Goal: Information Seeking & Learning: Learn about a topic

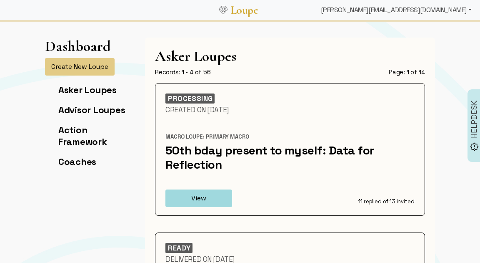
click at [411, 13] on div "[PERSON_NAME][EMAIL_ADDRESS][DOMAIN_NAME]" at bounding box center [397, 10] width 158 height 17
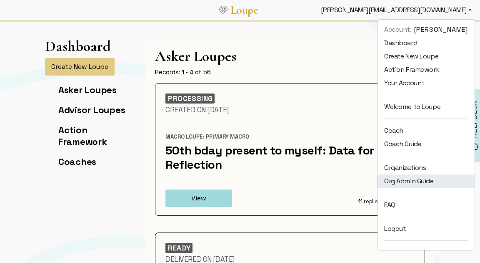
scroll to position [11, 0]
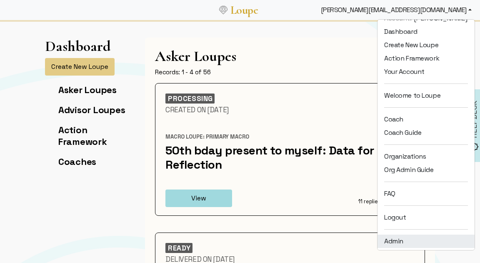
click at [407, 242] on link "Admin" at bounding box center [426, 240] width 97 height 13
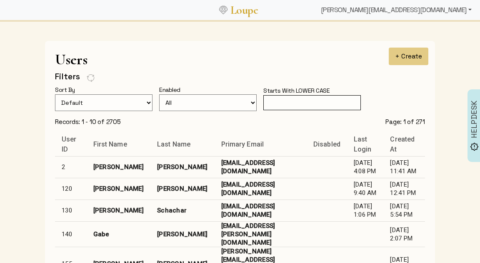
click at [429, 10] on div "[PERSON_NAME][EMAIL_ADDRESS][DOMAIN_NAME]" at bounding box center [397, 10] width 158 height 17
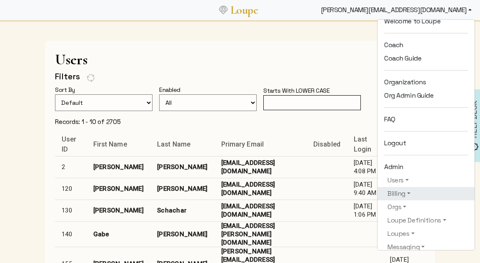
scroll to position [103, 0]
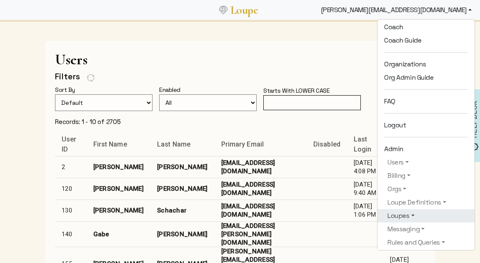
click at [404, 216] on link "Loupes" at bounding box center [426, 216] width 84 height 10
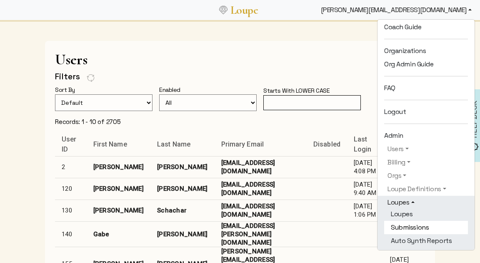
scroll to position [122, 0]
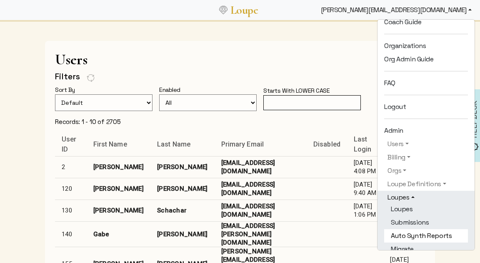
click at [408, 235] on link "Auto Synth Reports" at bounding box center [426, 235] width 84 height 13
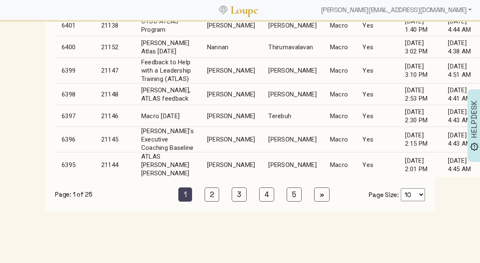
scroll to position [263, 0]
click at [418, 7] on div "[PERSON_NAME][EMAIL_ADDRESS][DOMAIN_NAME]" at bounding box center [397, 10] width 158 height 17
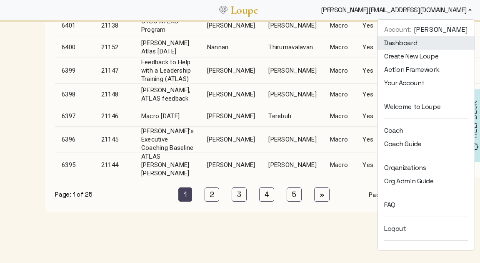
click at [406, 38] on link "Dashboard" at bounding box center [426, 42] width 97 height 13
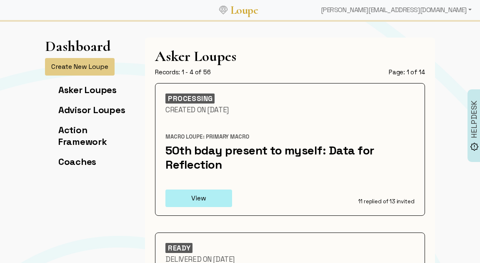
click at [212, 200] on button "View" at bounding box center [199, 198] width 67 height 18
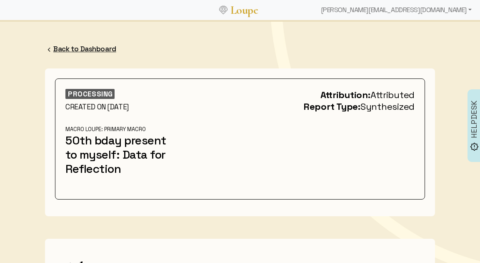
click at [97, 48] on link "Back to Dashboard" at bounding box center [84, 48] width 63 height 9
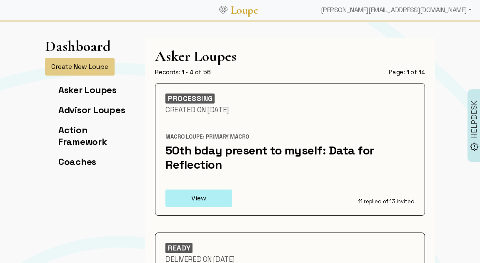
click at [202, 200] on button "View" at bounding box center [199, 198] width 67 height 18
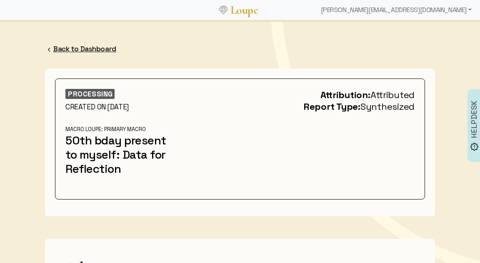
click at [98, 49] on link "Back to Dashboard" at bounding box center [84, 48] width 63 height 9
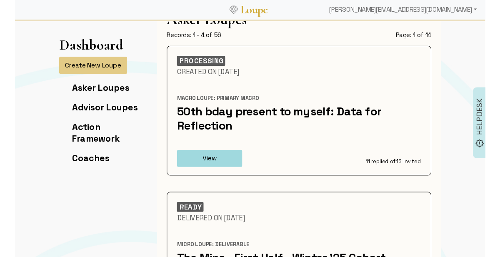
scroll to position [36, 0]
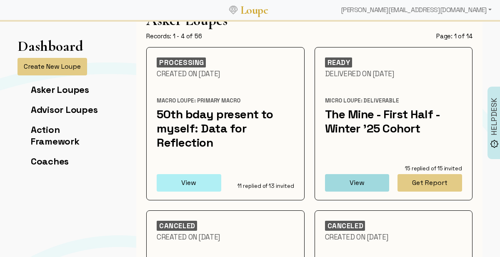
click at [197, 176] on button "View" at bounding box center [189, 183] width 65 height 18
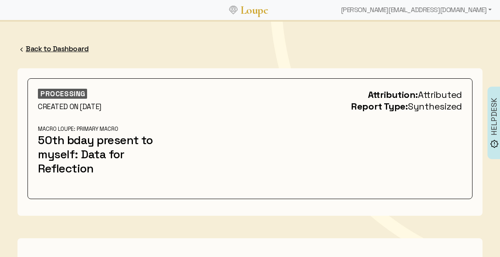
click at [76, 47] on link "Back to Dashboard" at bounding box center [57, 48] width 63 height 9
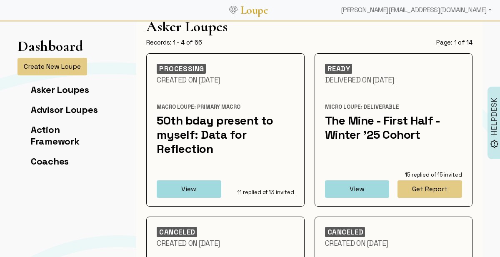
scroll to position [33, 0]
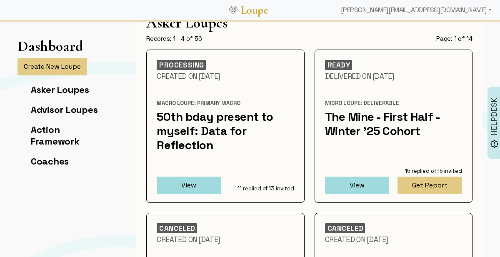
click at [441, 194] on div "READY Delivered On [DATE] Micro Loupe: Deliverable The Mine - First Half - Wint…" at bounding box center [394, 126] width 158 height 153
click at [440, 185] on button "Get Report" at bounding box center [430, 186] width 65 height 18
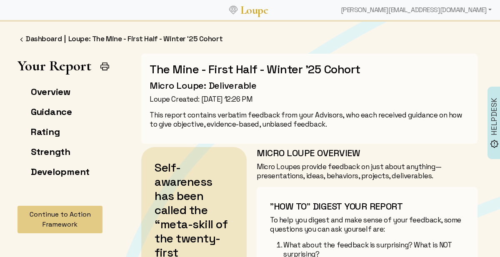
scroll to position [3, 0]
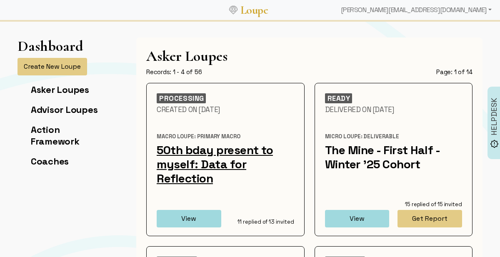
click at [201, 163] on link "50th bday present to myself: Data for Reflection" at bounding box center [215, 164] width 116 height 43
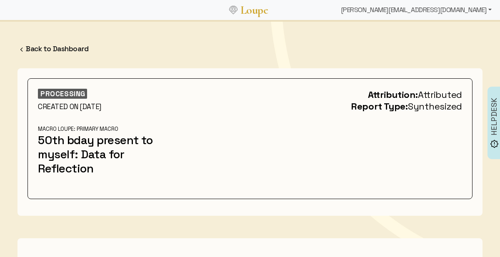
click at [431, 8] on div "[PERSON_NAME][EMAIL_ADDRESS][DOMAIN_NAME]" at bounding box center [417, 10] width 158 height 17
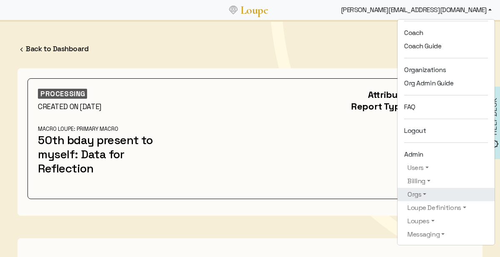
scroll to position [98, 0]
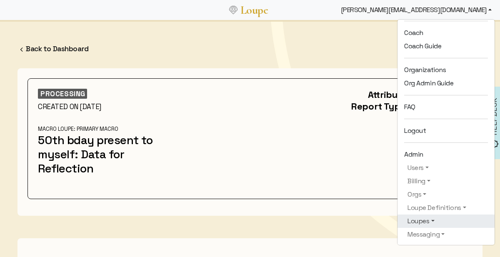
click at [426, 220] on link "Loupes" at bounding box center [446, 221] width 84 height 10
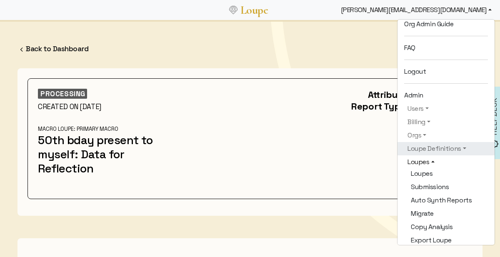
scroll to position [163, 0]
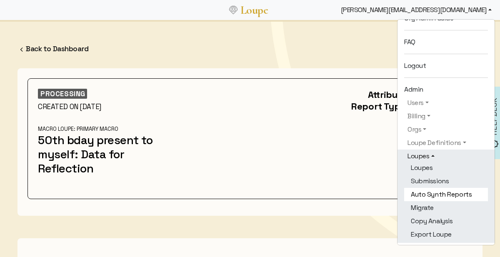
click at [434, 192] on link "Auto Synth Reports" at bounding box center [446, 194] width 84 height 13
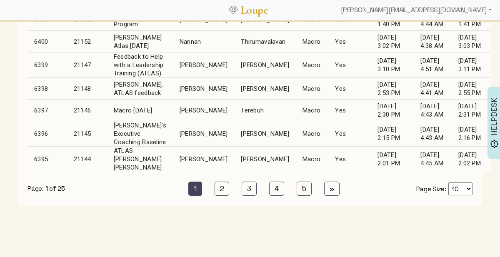
scroll to position [268, 0]
click at [223, 191] on link "2 (current)" at bounding box center [222, 189] width 15 height 14
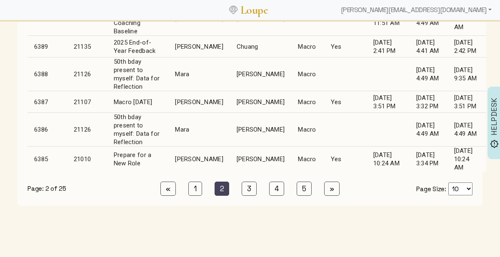
scroll to position [274, 0]
click at [231, 138] on td "[PERSON_NAME]" at bounding box center [260, 130] width 61 height 34
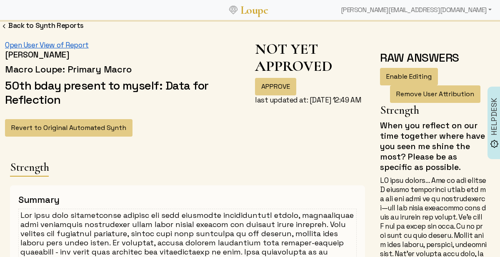
click at [59, 44] on link "Open User View of Report" at bounding box center [47, 44] width 84 height 9
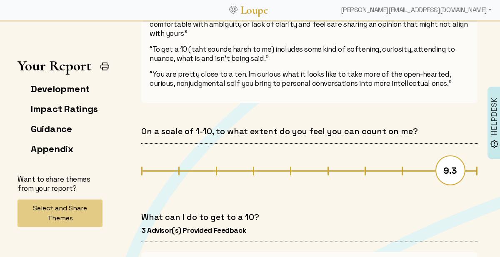
scroll to position [8282, 0]
click at [61, 148] on link "Appendix" at bounding box center [52, 149] width 43 height 12
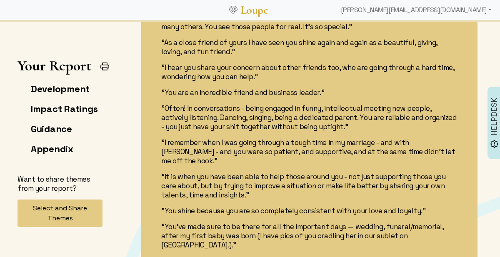
scroll to position [1427, 2]
click at [214, 139] on p ""I remember when I was going through a tough time in my marriage - and with [PE…" at bounding box center [309, 152] width 296 height 28
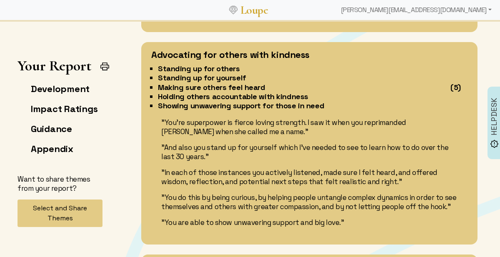
scroll to position [1593, 0]
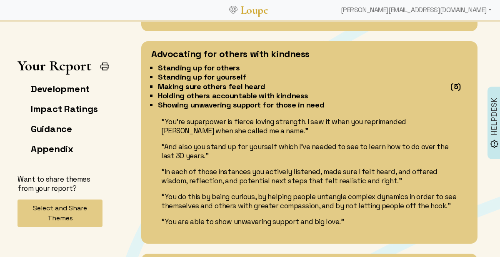
click at [188, 143] on p ""And also you stand up for yourself which I've needed to see to learn how to do…" at bounding box center [309, 151] width 296 height 18
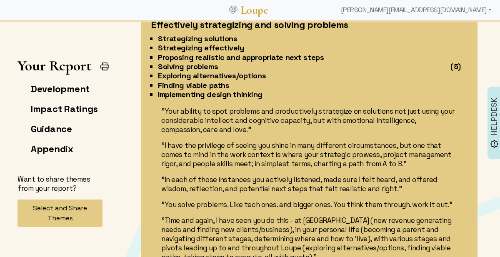
scroll to position [1813, 1]
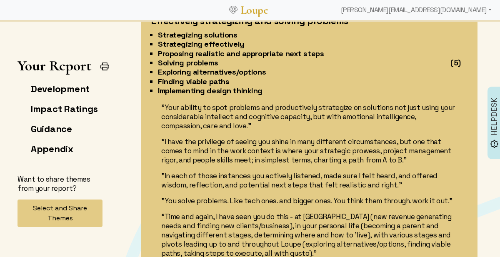
click at [218, 99] on div "Effectively strategizing and solving problems Strategizing solutions Strategizi…" at bounding box center [309, 154] width 336 height 292
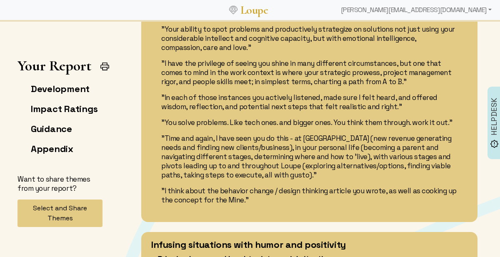
scroll to position [1894, 1]
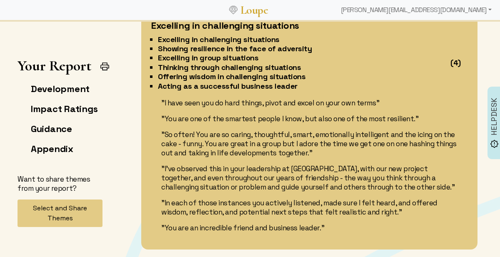
scroll to position [2083, 1]
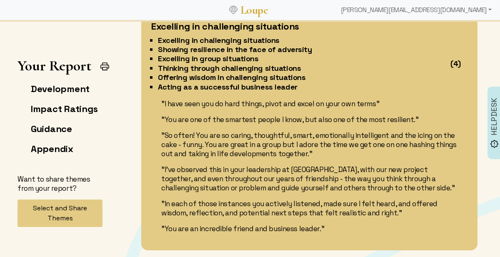
click at [181, 116] on p ""You are one of the smartest people I know, but also one of the most resilient."" at bounding box center [309, 119] width 296 height 9
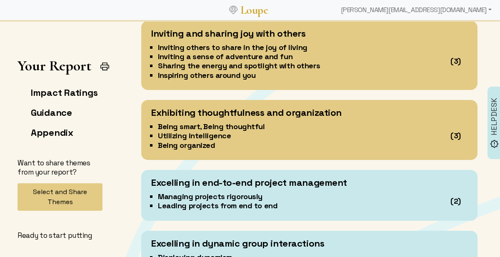
scroll to position [2400, 7]
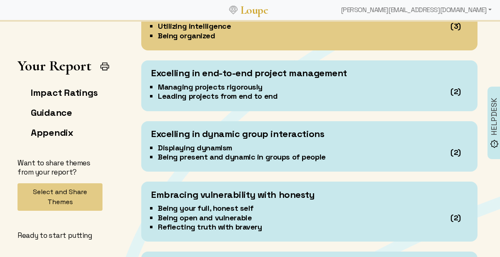
drag, startPoint x: 130, startPoint y: 162, endPoint x: 28, endPoint y: 249, distance: 134.5
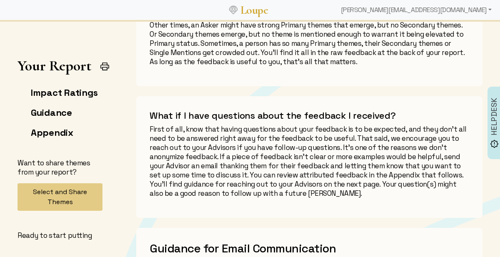
scroll to position [9170, 0]
click at [55, 133] on link "Appendix" at bounding box center [52, 133] width 43 height 12
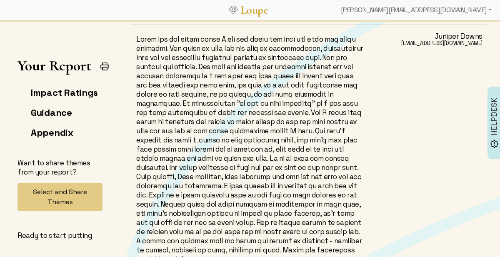
scroll to position [10244, 0]
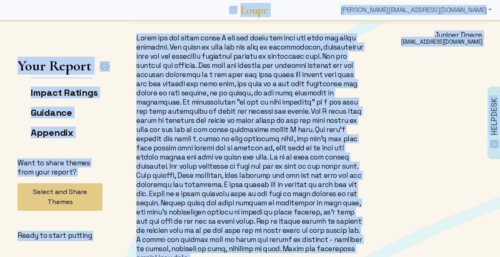
copy body "Loupe mara@askloupe.com Account: Mara Gerstein Dashboard Create New Loupe Actio…"
